Goal: Use online tool/utility

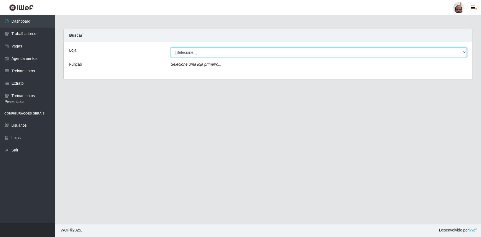
click at [216, 52] on select "[Selecione...] Mar Vermelho - Loja 05" at bounding box center [319, 52] width 296 height 10
select select "252"
click at [171, 47] on select "[Selecione...] Mar Vermelho - Loja 05" at bounding box center [319, 52] width 296 height 10
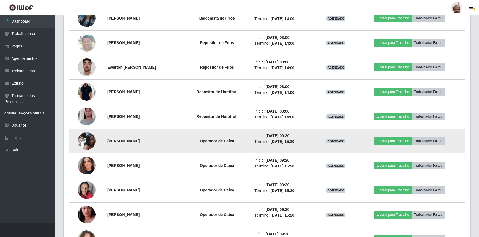
scroll to position [375, 0]
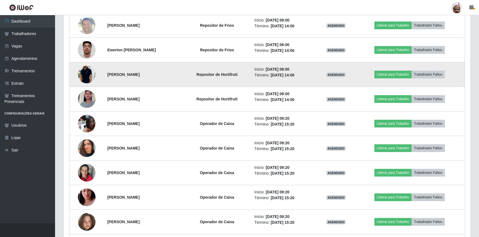
click at [87, 72] on img at bounding box center [87, 74] width 18 height 37
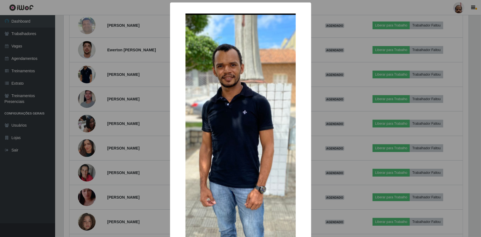
click at [87, 72] on div "× OK Cancel" at bounding box center [240, 118] width 481 height 237
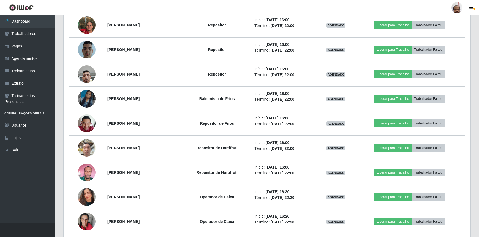
scroll to position [701, 0]
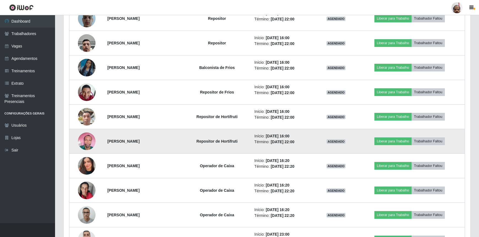
click at [88, 138] on img at bounding box center [87, 140] width 18 height 23
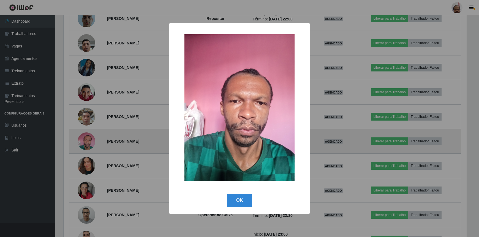
scroll to position [114, 405]
click at [88, 138] on div "× OK Cancel" at bounding box center [240, 118] width 481 height 237
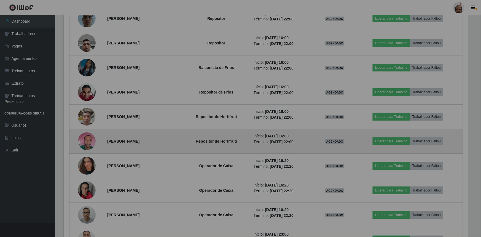
scroll to position [114, 407]
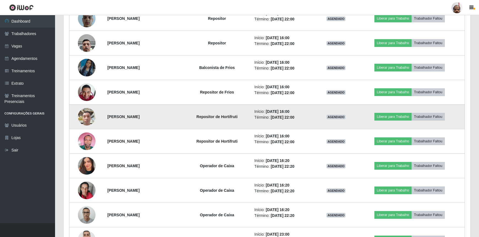
click at [87, 117] on img at bounding box center [87, 116] width 18 height 23
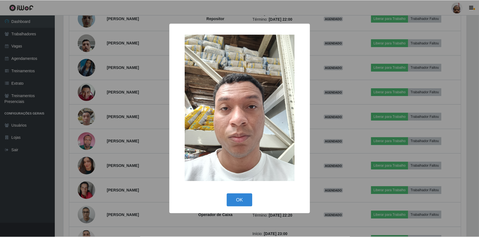
scroll to position [114, 405]
click at [87, 118] on div "× OK Cancel" at bounding box center [240, 118] width 481 height 237
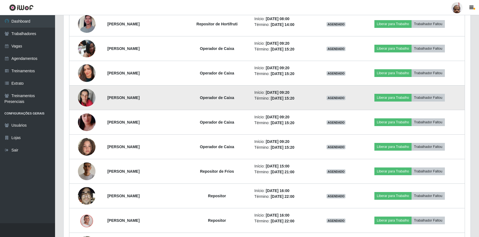
scroll to position [451, 0]
